Goal: Use online tool/utility: Utilize a website feature to perform a specific function

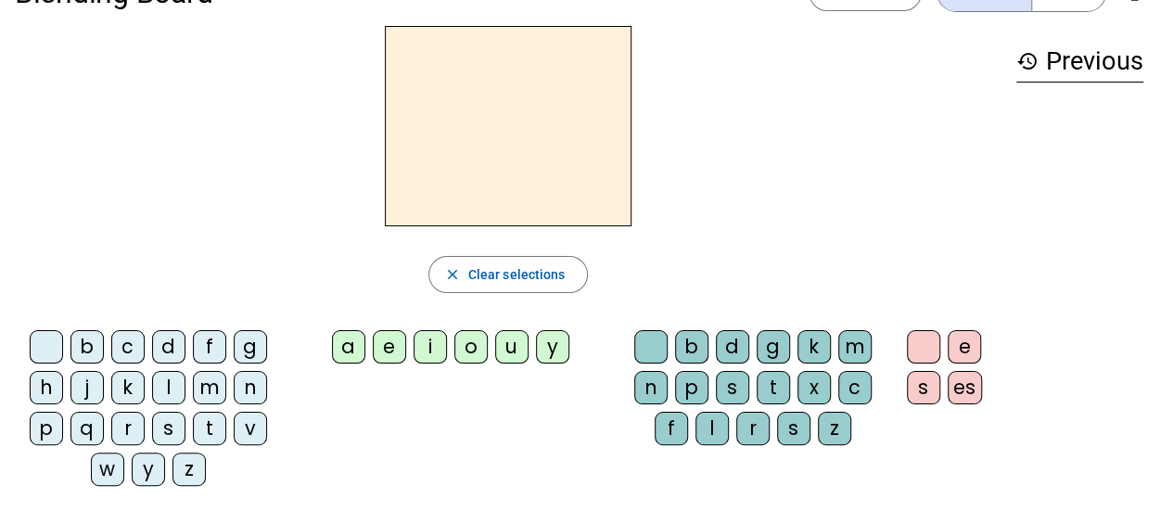
scroll to position [63, 0]
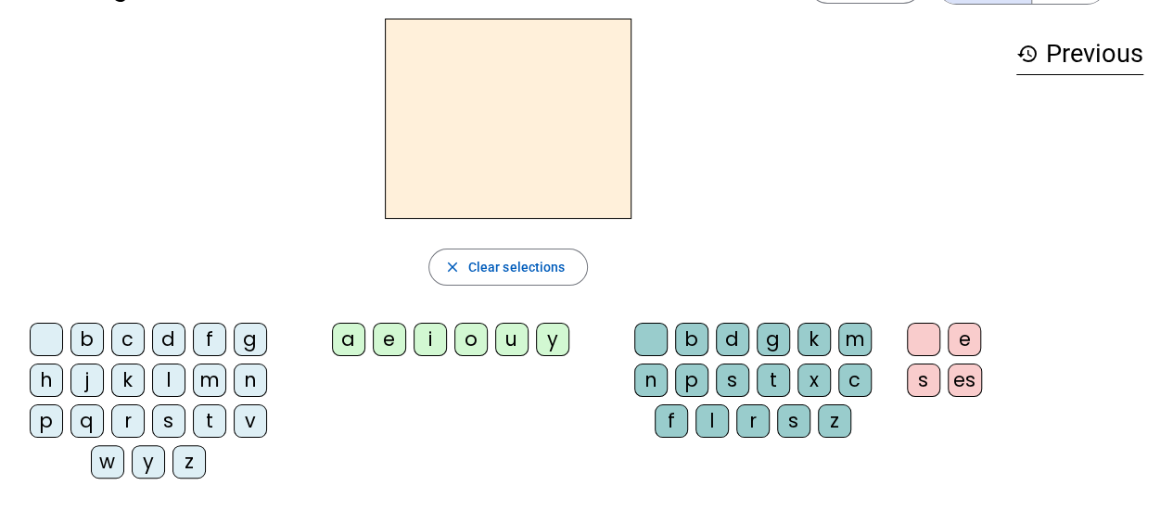
click at [345, 341] on div "a" at bounding box center [348, 339] width 33 height 33
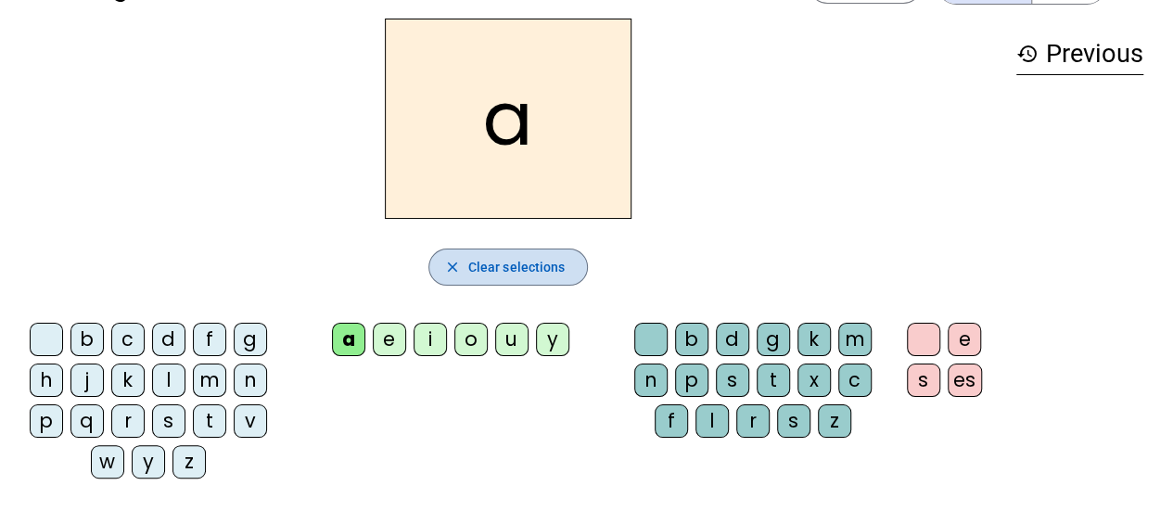
click at [490, 246] on span "button" at bounding box center [508, 267] width 159 height 45
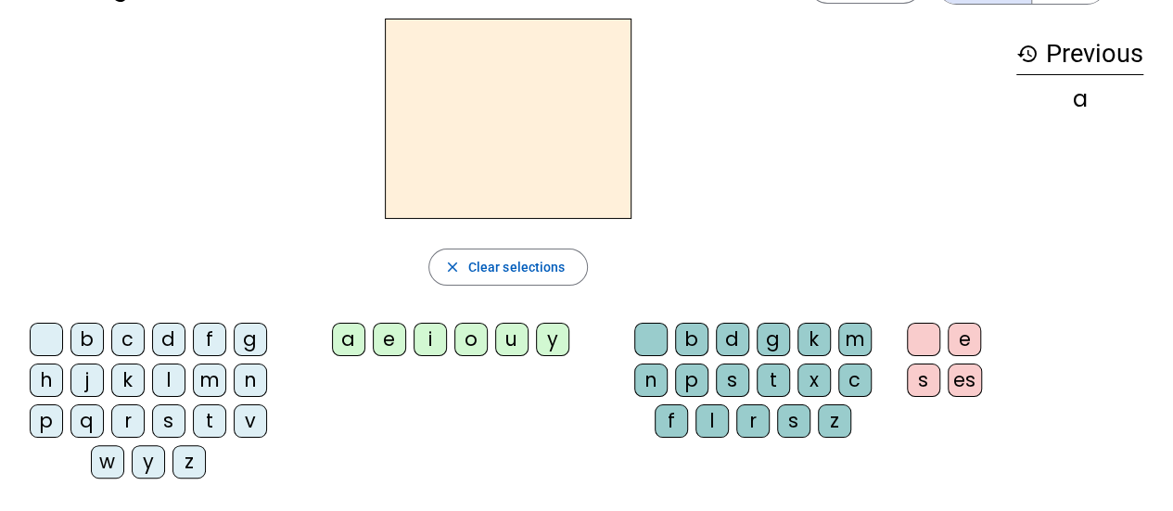
click at [204, 416] on div "t" at bounding box center [209, 420] width 33 height 33
click at [358, 331] on div "a" at bounding box center [348, 339] width 33 height 33
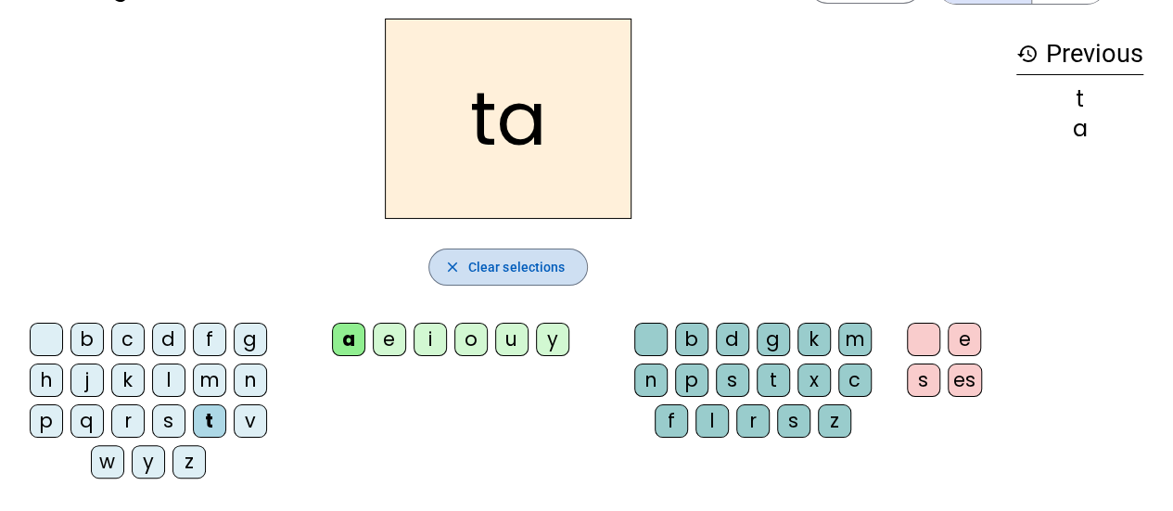
click at [450, 267] on mat-icon "close" at bounding box center [452, 267] width 17 height 17
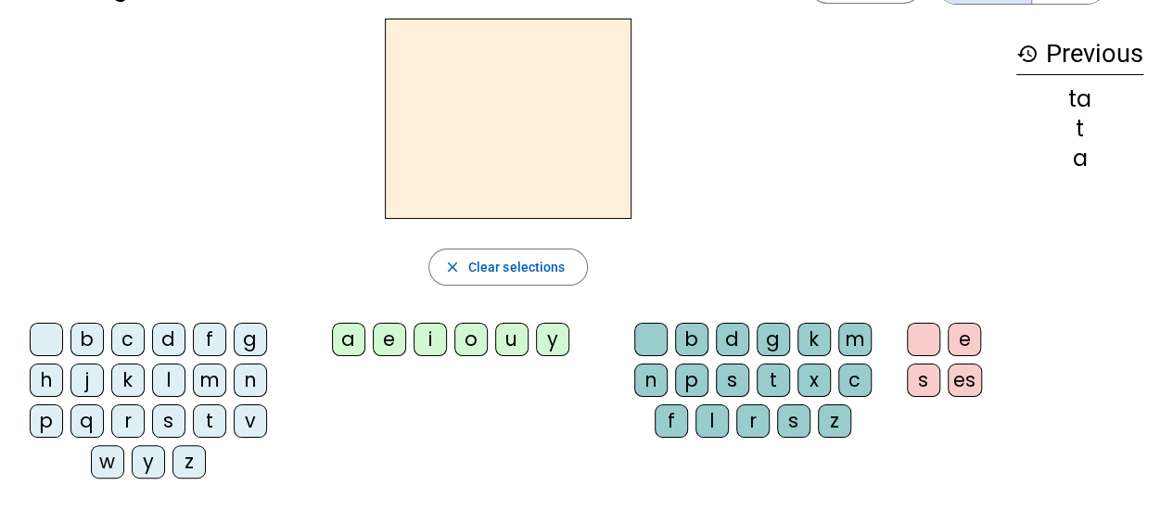
click at [172, 370] on div "l" at bounding box center [168, 379] width 33 height 33
click at [359, 335] on div "a" at bounding box center [348, 339] width 33 height 33
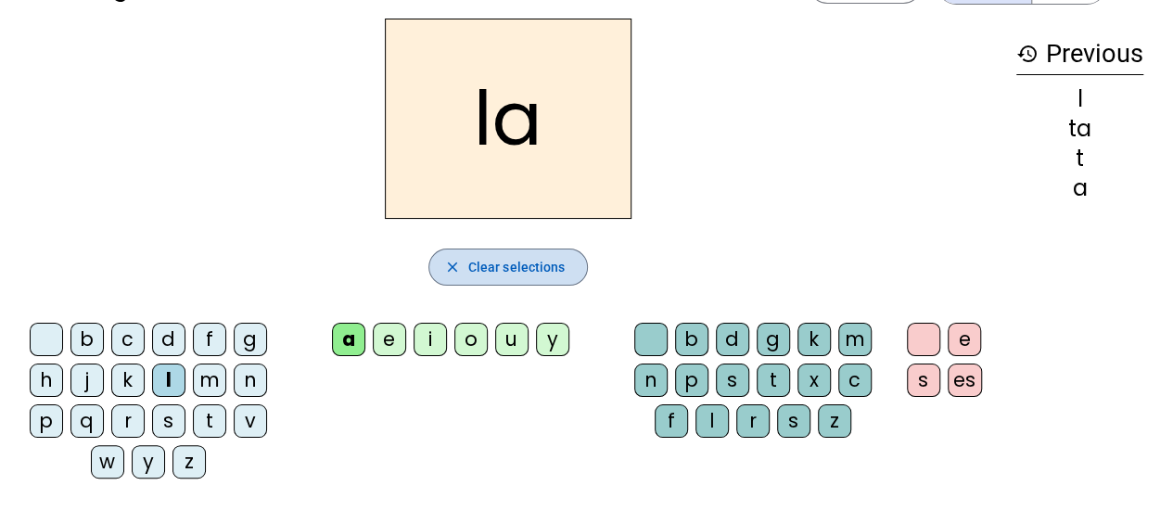
click at [483, 270] on span "Clear selections" at bounding box center [516, 267] width 97 height 22
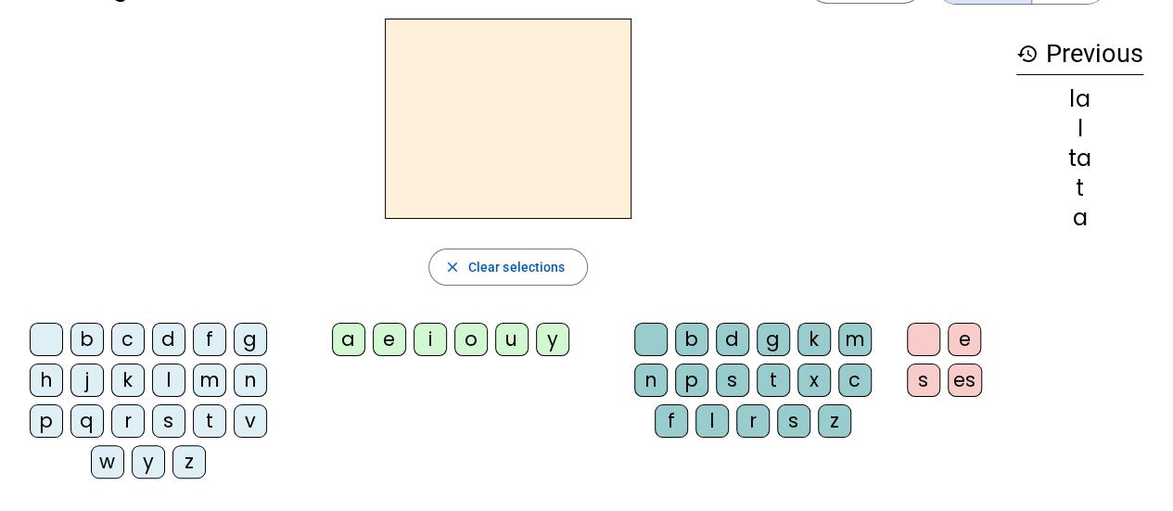
click at [207, 383] on div "m" at bounding box center [209, 379] width 33 height 33
click at [349, 339] on div "a" at bounding box center [348, 339] width 33 height 33
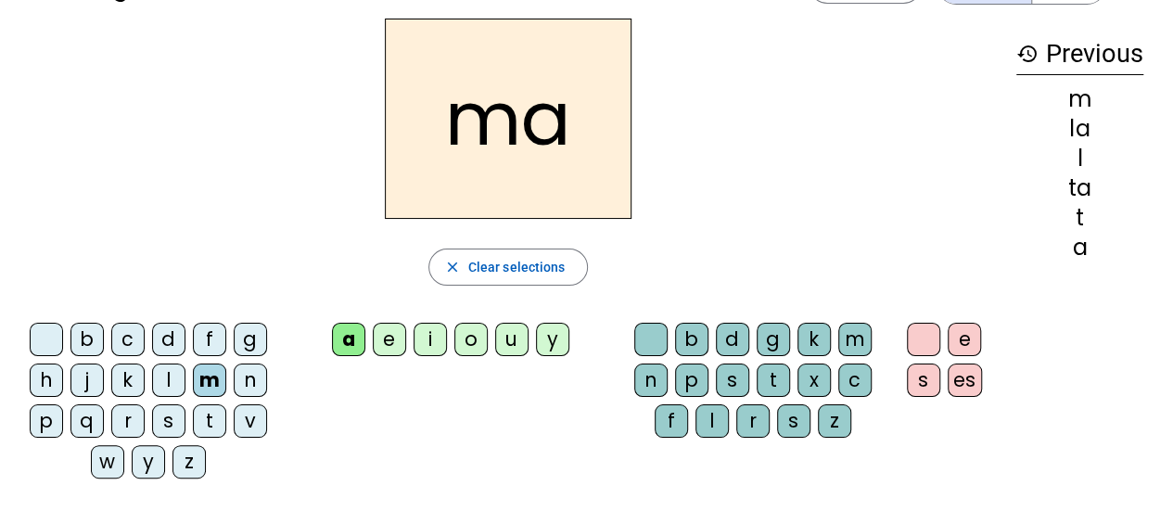
click at [705, 429] on div "l" at bounding box center [711, 420] width 33 height 33
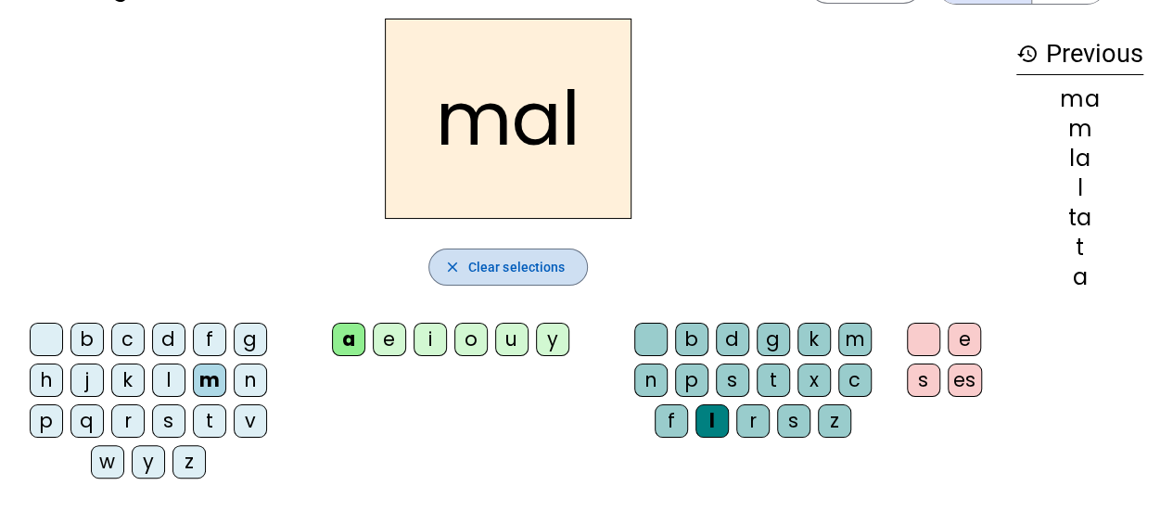
click at [497, 272] on span "Clear selections" at bounding box center [516, 267] width 97 height 22
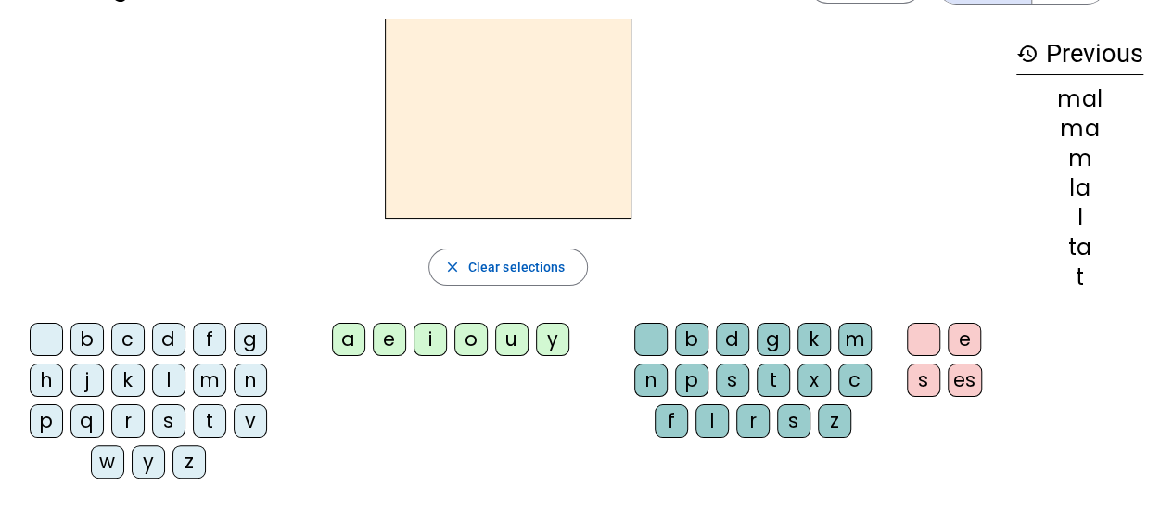
click at [238, 426] on div "v" at bounding box center [250, 420] width 33 height 33
click at [363, 337] on div "a" at bounding box center [348, 339] width 33 height 33
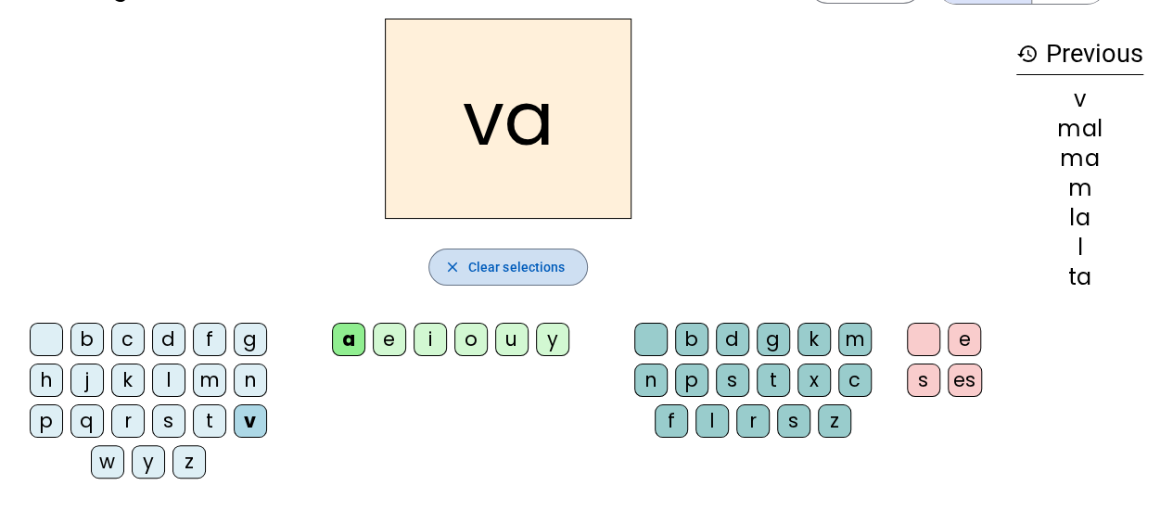
click at [457, 280] on span "button" at bounding box center [508, 267] width 159 height 45
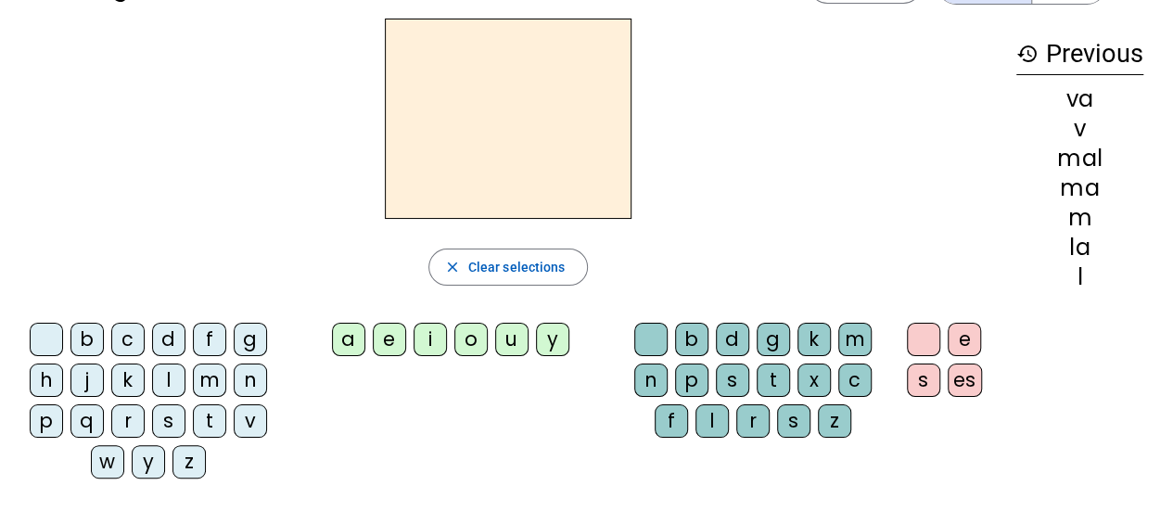
click at [159, 418] on div "s" at bounding box center [168, 420] width 33 height 33
click at [350, 336] on div "a" at bounding box center [348, 339] width 33 height 33
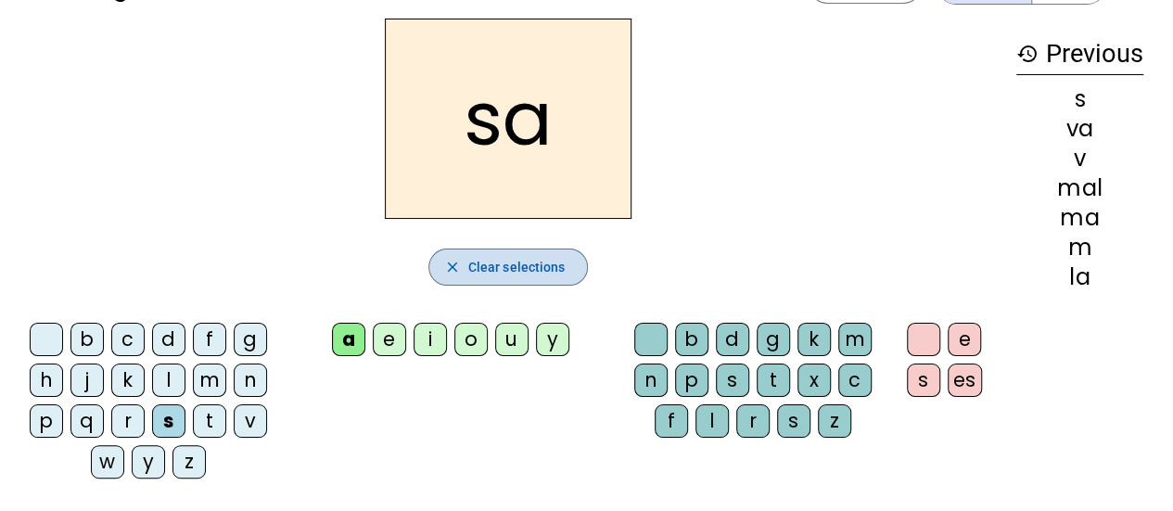
click at [478, 266] on span "Clear selections" at bounding box center [516, 267] width 97 height 22
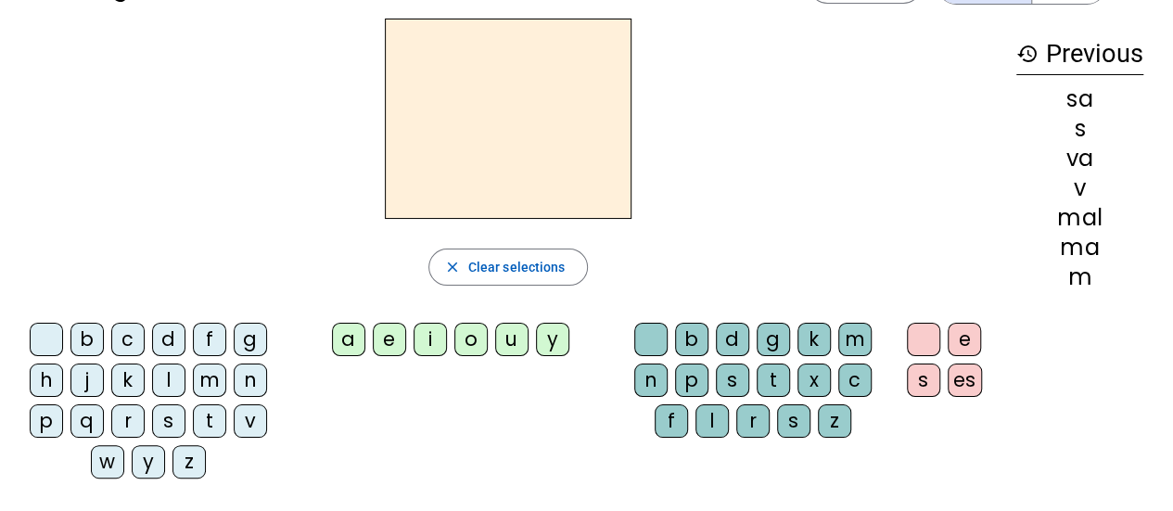
click at [260, 391] on div "n" at bounding box center [250, 379] width 33 height 33
click at [348, 350] on div "a" at bounding box center [348, 339] width 33 height 33
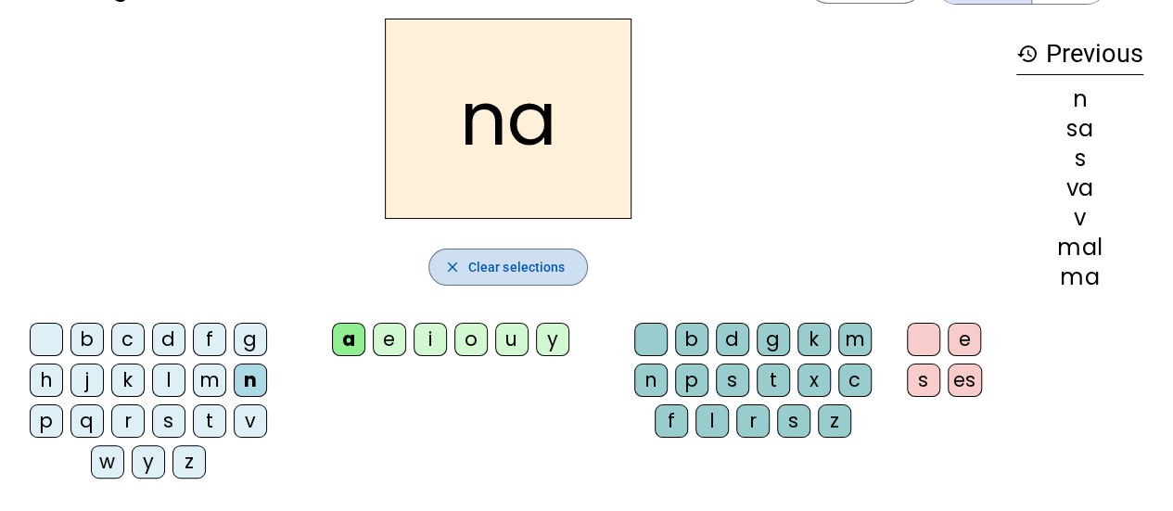
click at [515, 272] on span "Clear selections" at bounding box center [516, 267] width 97 height 22
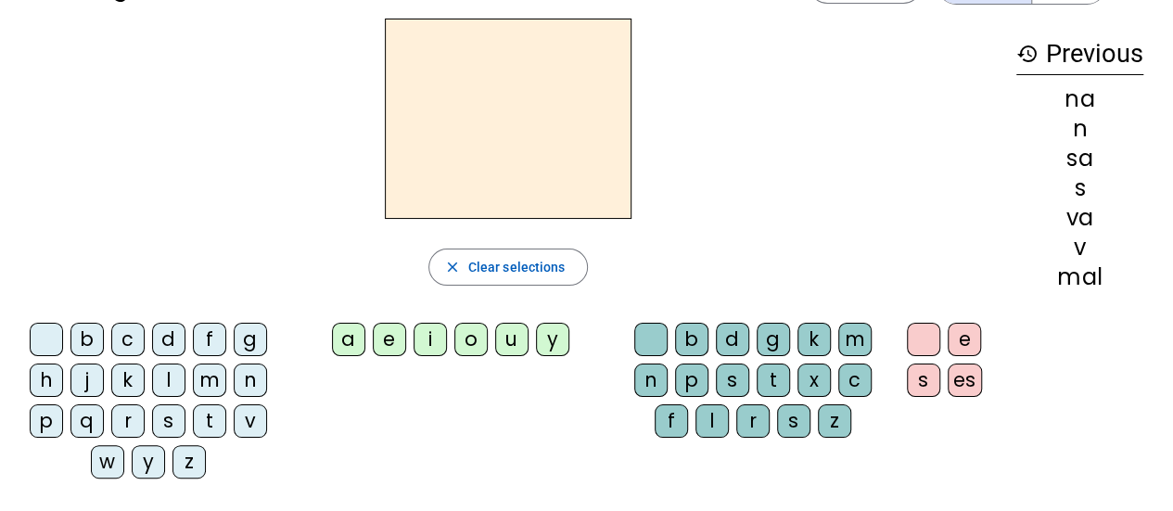
click at [117, 422] on div "r" at bounding box center [127, 420] width 33 height 33
click at [341, 346] on div "a" at bounding box center [348, 339] width 33 height 33
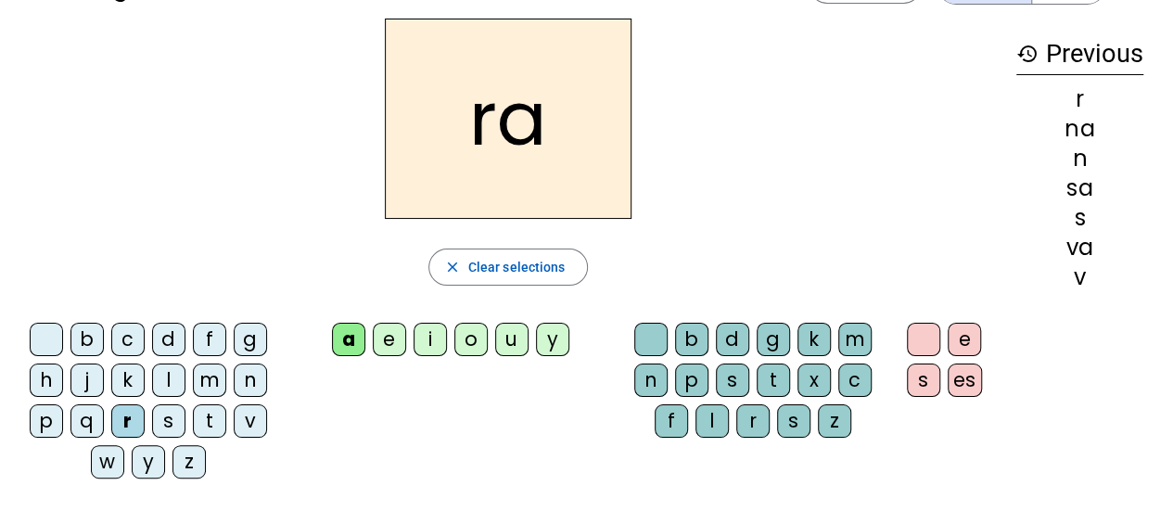
click at [779, 372] on div "t" at bounding box center [773, 379] width 33 height 33
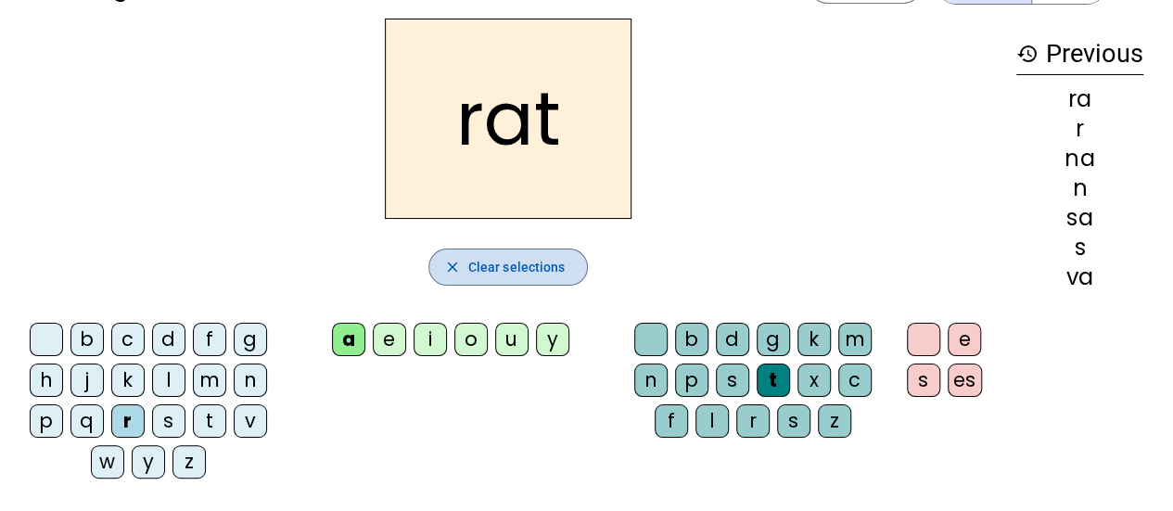
click at [547, 257] on span "Clear selections" at bounding box center [516, 267] width 97 height 22
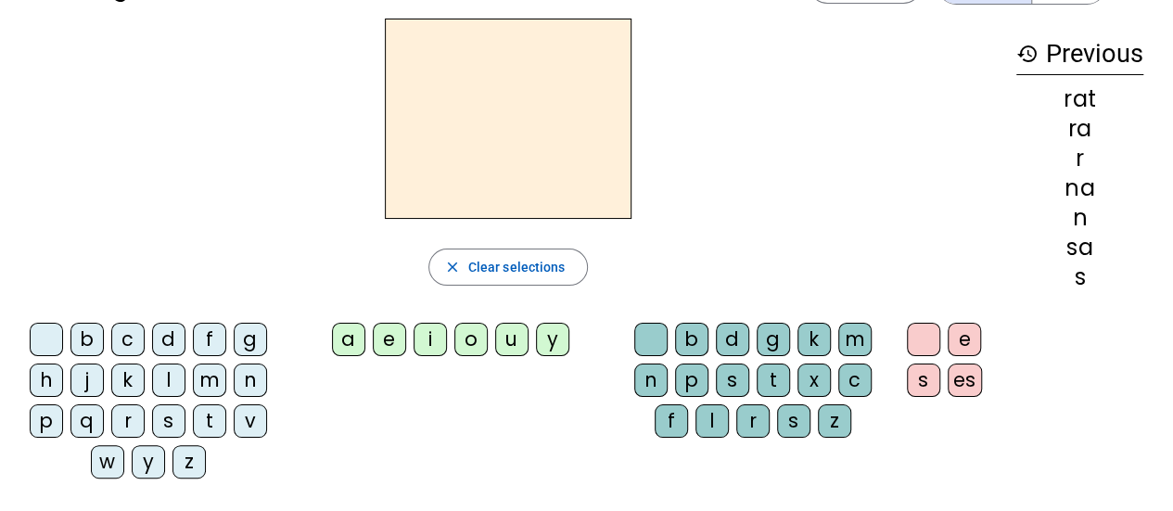
click at [356, 347] on div "a" at bounding box center [348, 339] width 33 height 33
click at [214, 385] on div "m" at bounding box center [209, 379] width 33 height 33
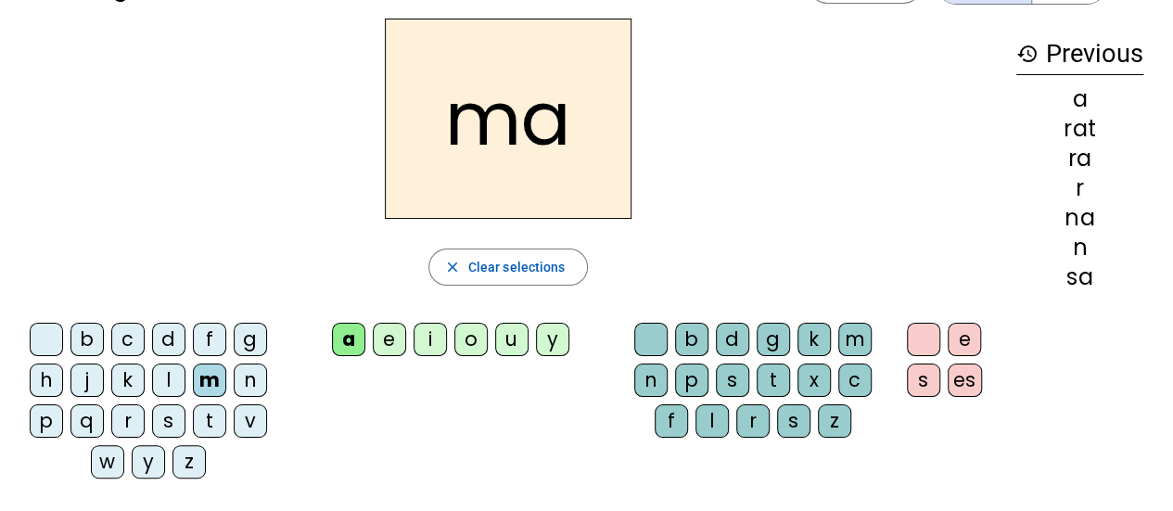
click at [442, 335] on div "i" at bounding box center [429, 339] width 33 height 33
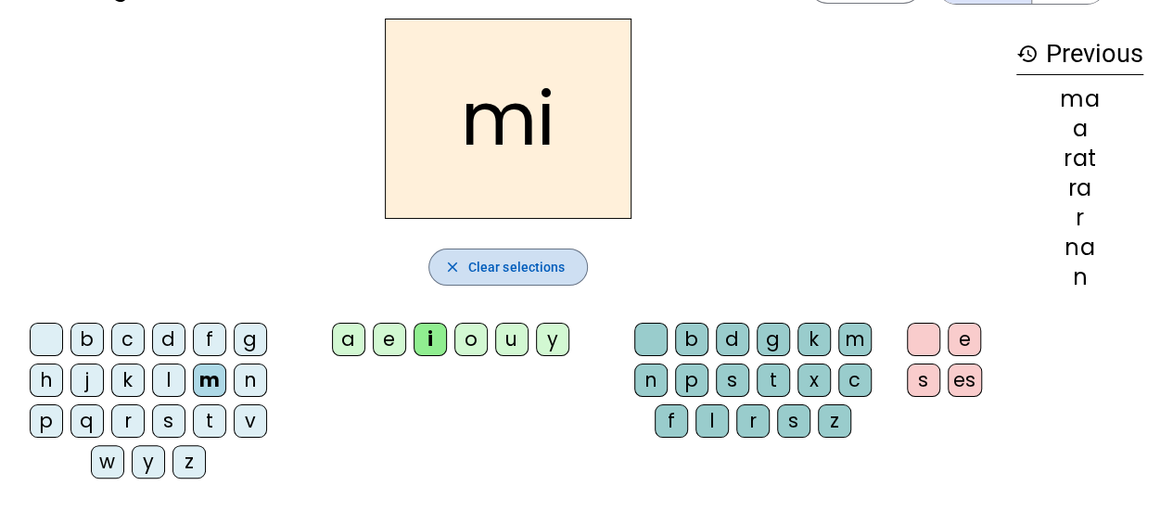
click at [493, 272] on span "Clear selections" at bounding box center [516, 267] width 97 height 22
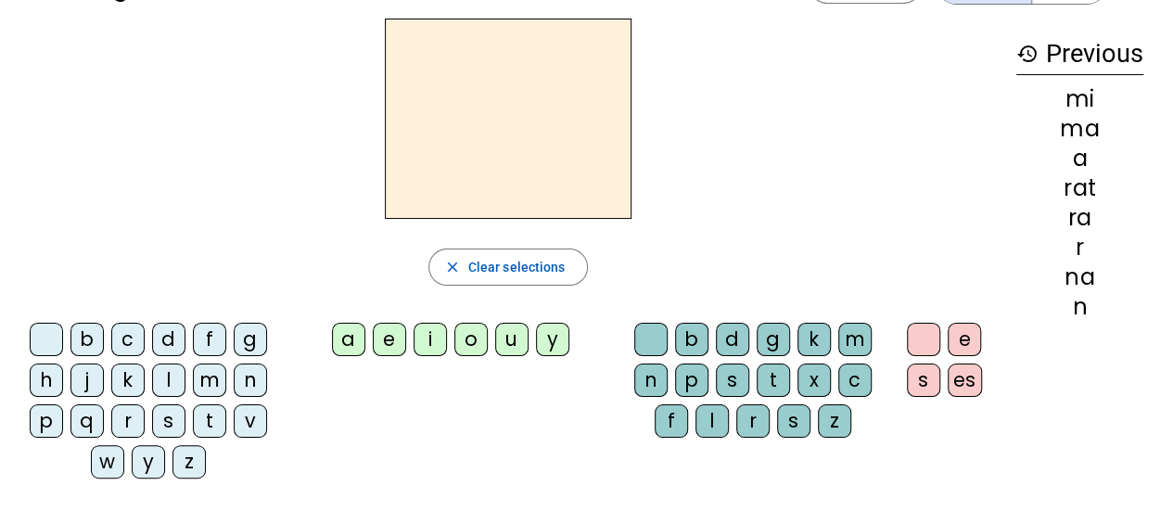
click at [355, 341] on div "a" at bounding box center [348, 339] width 33 height 33
click at [219, 383] on div "m" at bounding box center [209, 379] width 33 height 33
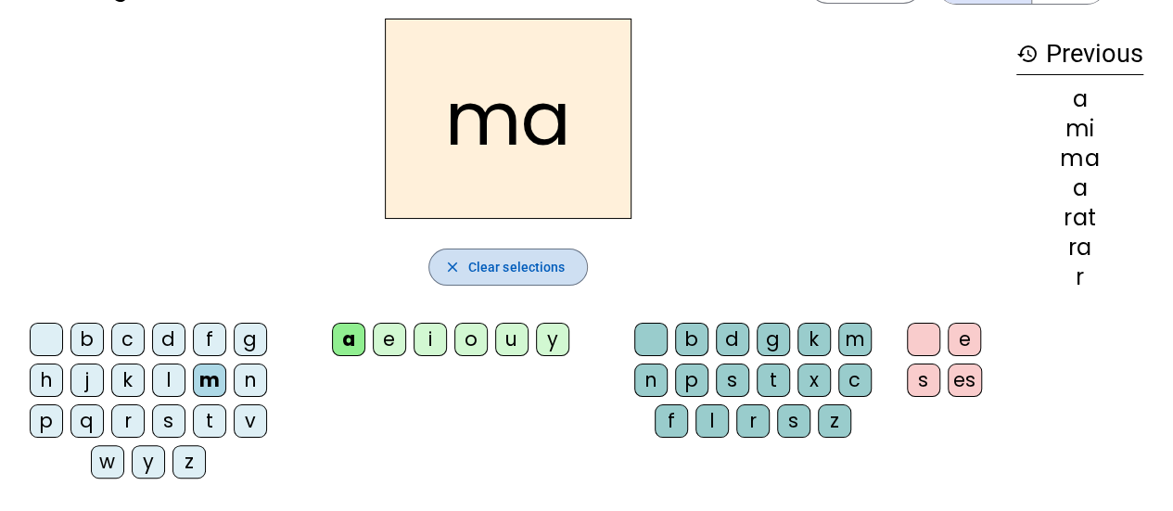
click at [472, 266] on span "Clear selections" at bounding box center [516, 267] width 97 height 22
